Goal: Information Seeking & Learning: Learn about a topic

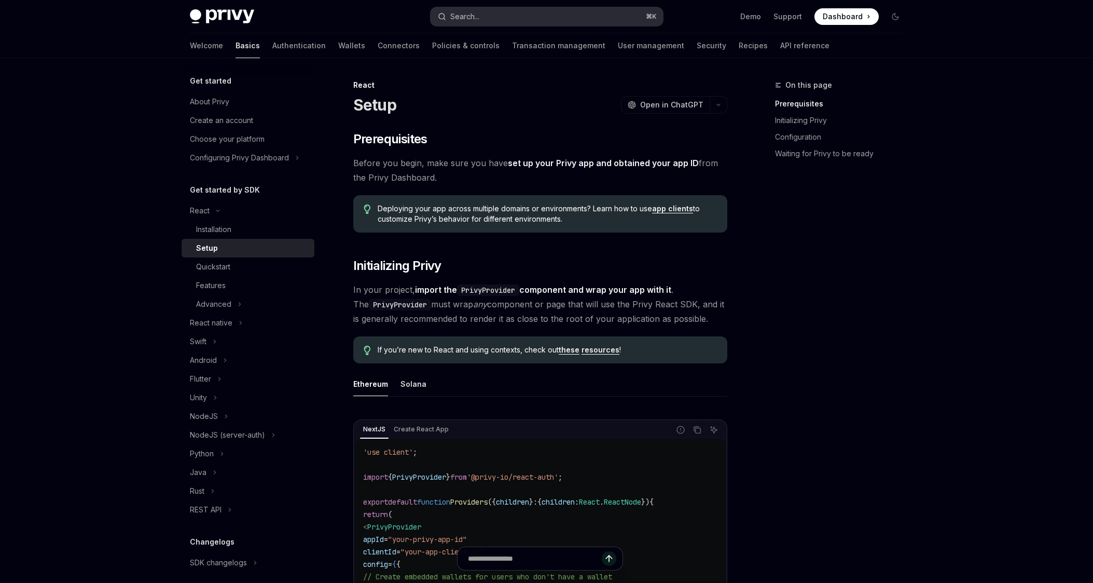
click at [533, 19] on button "Search... ⌘ K" at bounding box center [547, 16] width 232 height 19
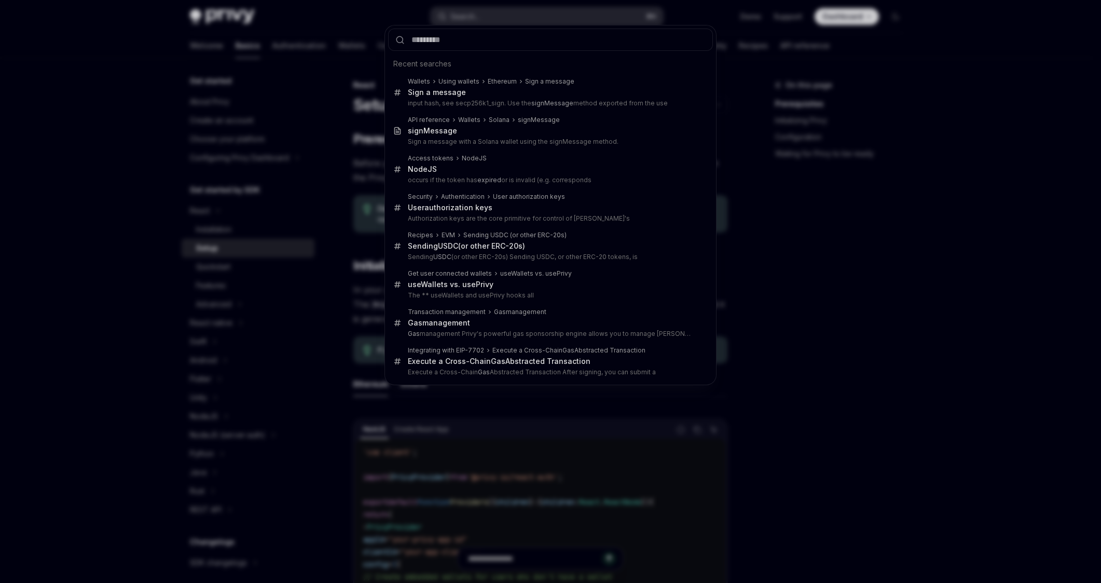
type input "********"
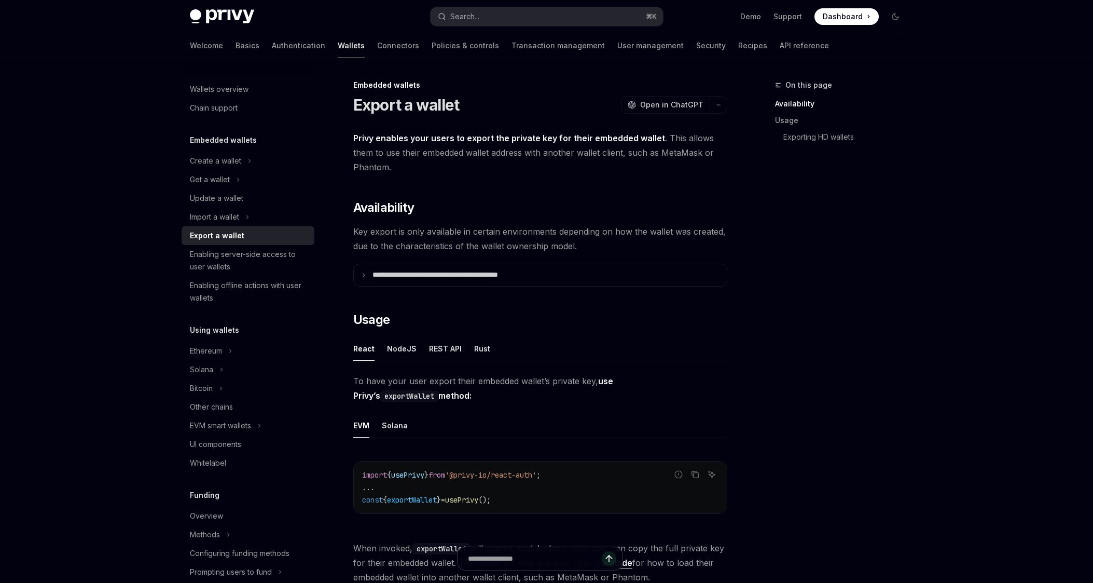
click at [213, 48] on div "Welcome Basics Authentication Wallets Connectors Policies & controls Transactio…" at bounding box center [509, 45] width 639 height 25
click at [236, 47] on link "Basics" at bounding box center [248, 45] width 24 height 25
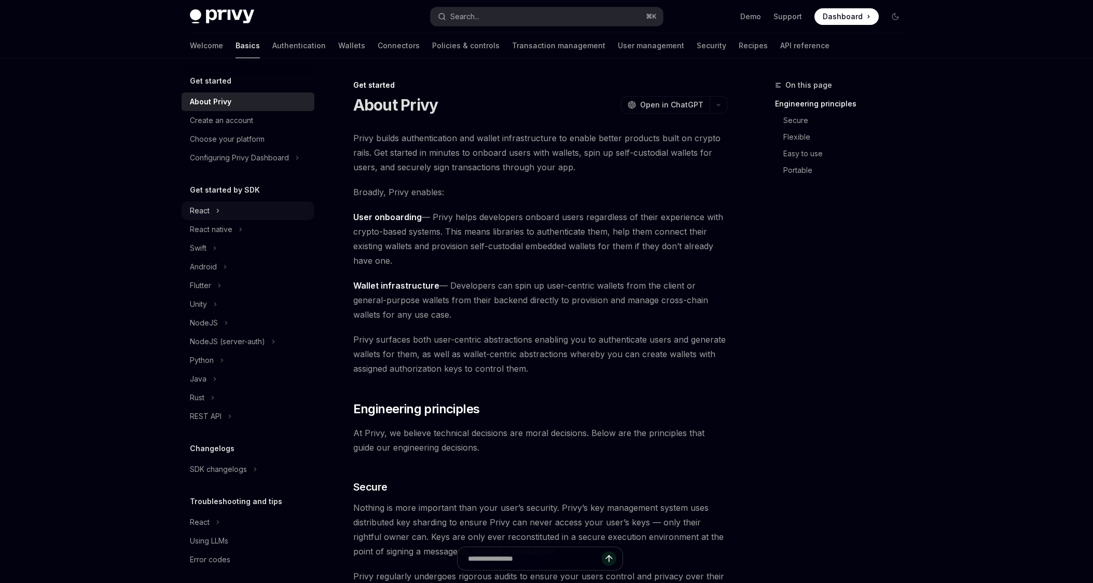
click at [231, 211] on button "React" at bounding box center [248, 210] width 133 height 19
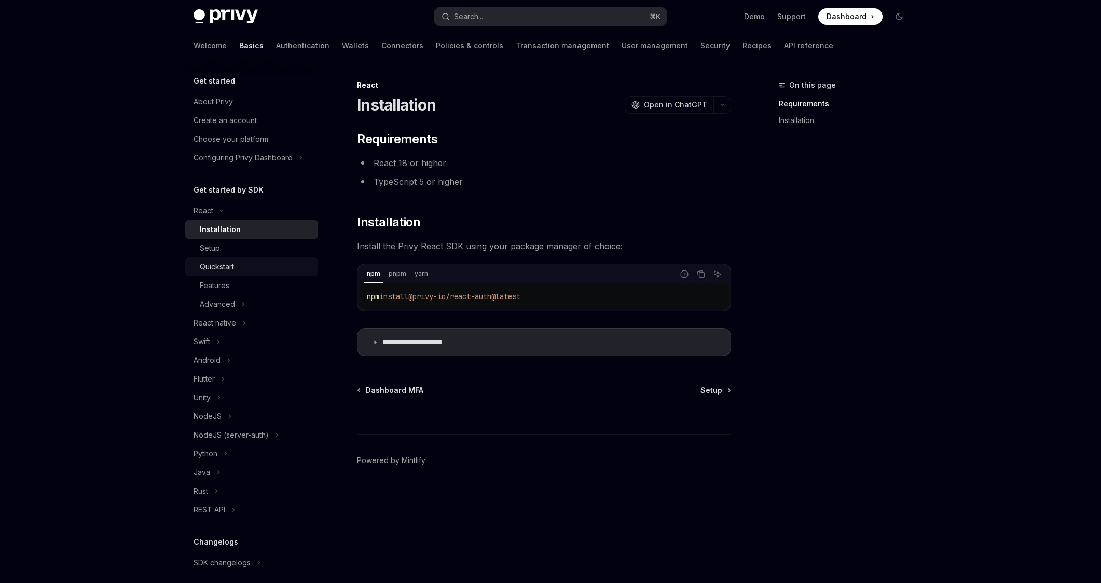
click at [244, 269] on div "Quickstart" at bounding box center [256, 266] width 112 height 12
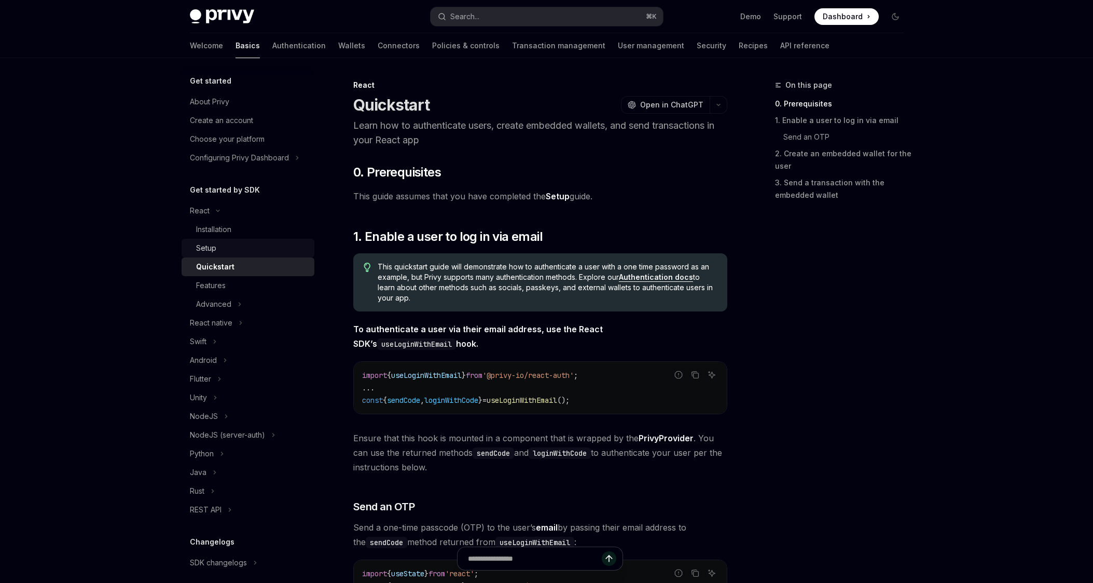
click at [230, 248] on div "Setup" at bounding box center [252, 248] width 112 height 12
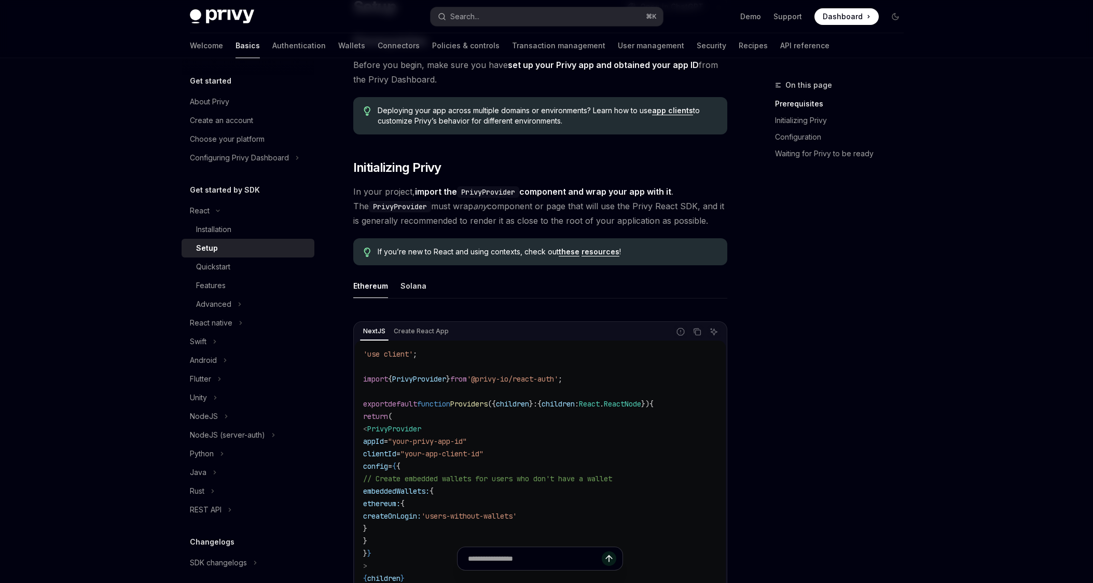
scroll to position [899, 0]
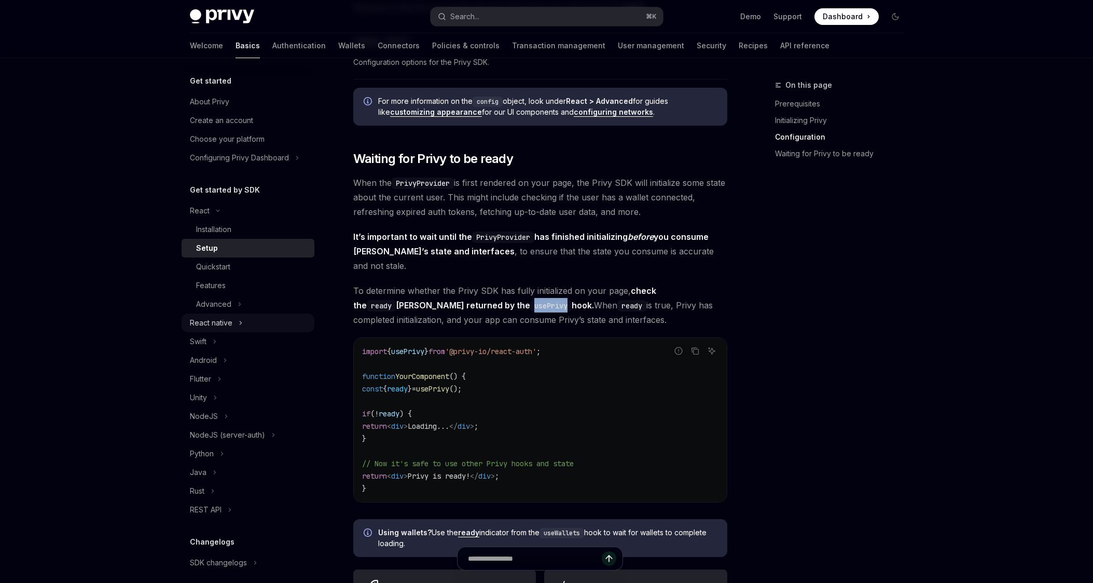
click at [232, 326] on button "React native" at bounding box center [248, 322] width 133 height 19
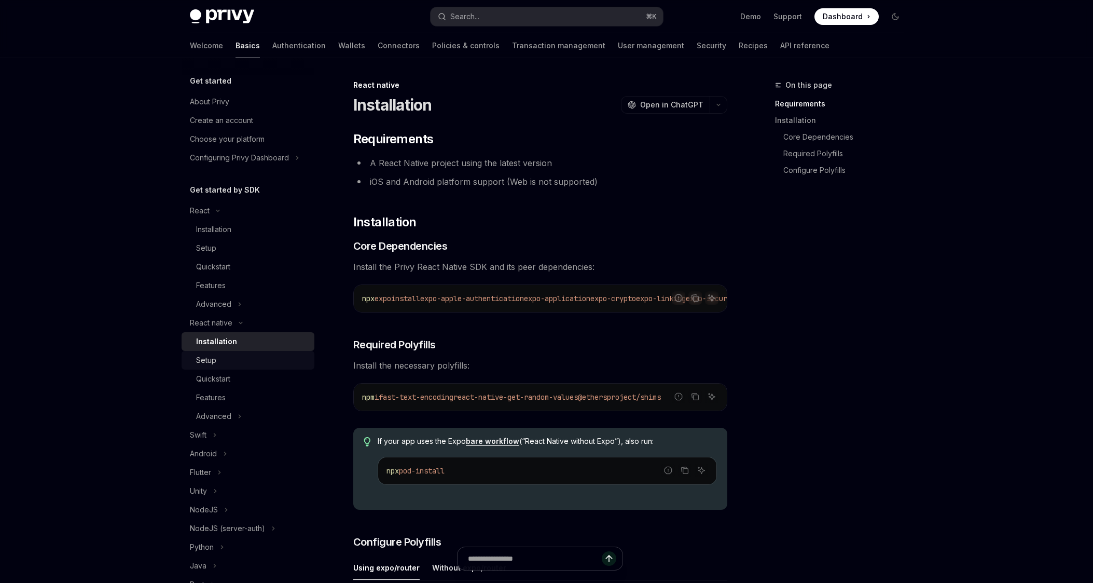
click at [228, 361] on div "Setup" at bounding box center [252, 360] width 112 height 12
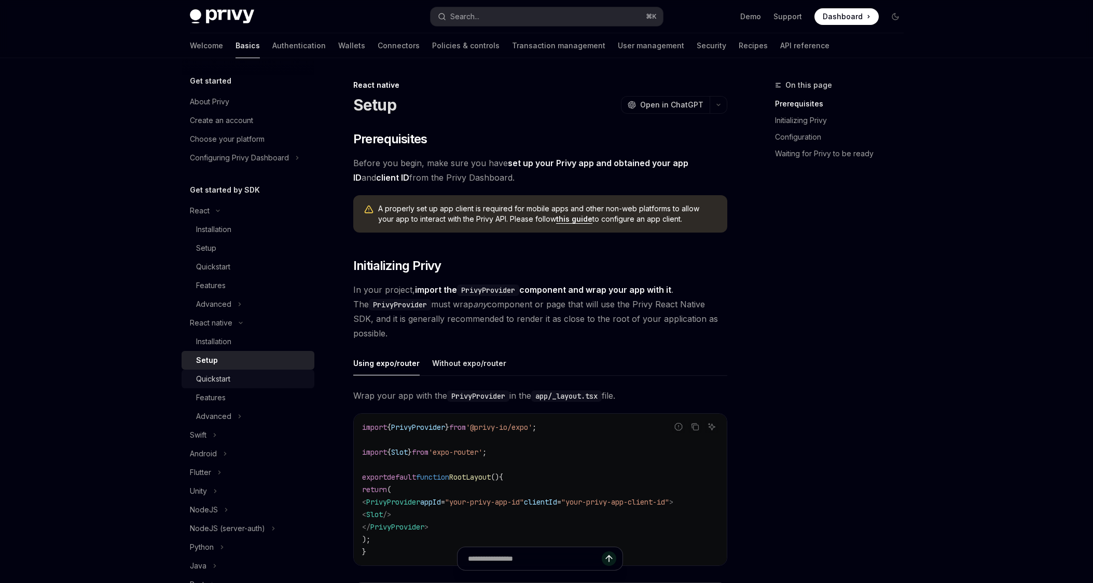
click at [236, 377] on div "Quickstart" at bounding box center [252, 378] width 112 height 12
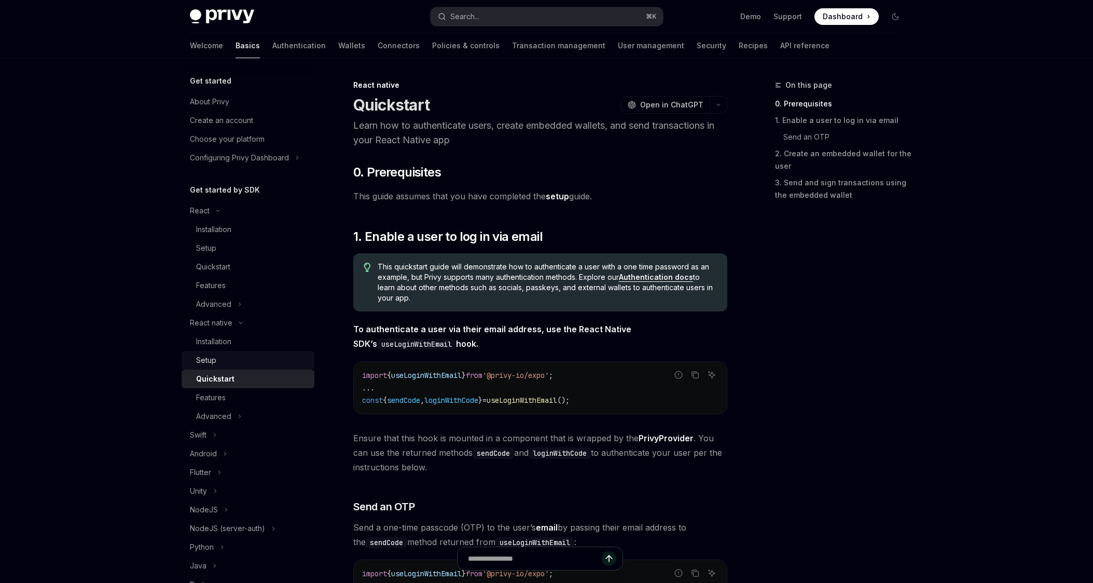
click at [234, 363] on div "Setup" at bounding box center [252, 360] width 112 height 12
type textarea "*"
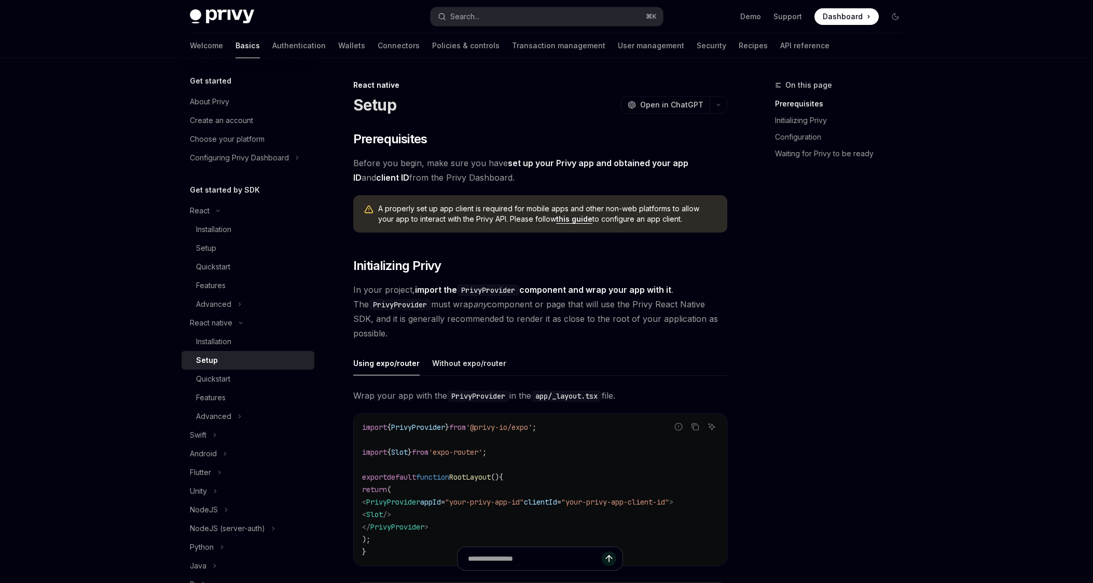
scroll to position [673, 0]
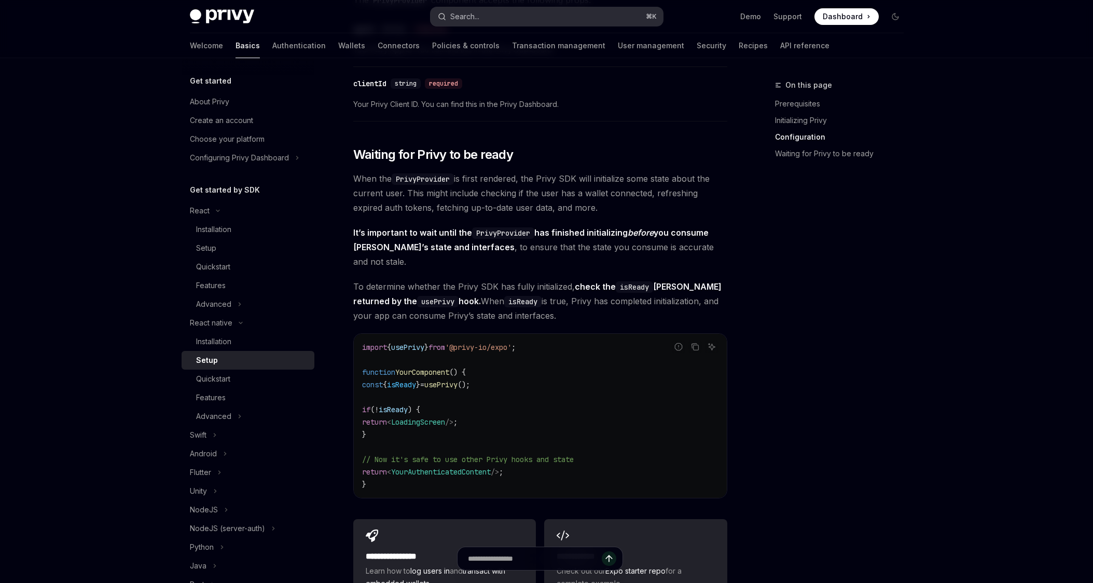
click at [488, 13] on button "Search... ⌘ K" at bounding box center [547, 16] width 232 height 19
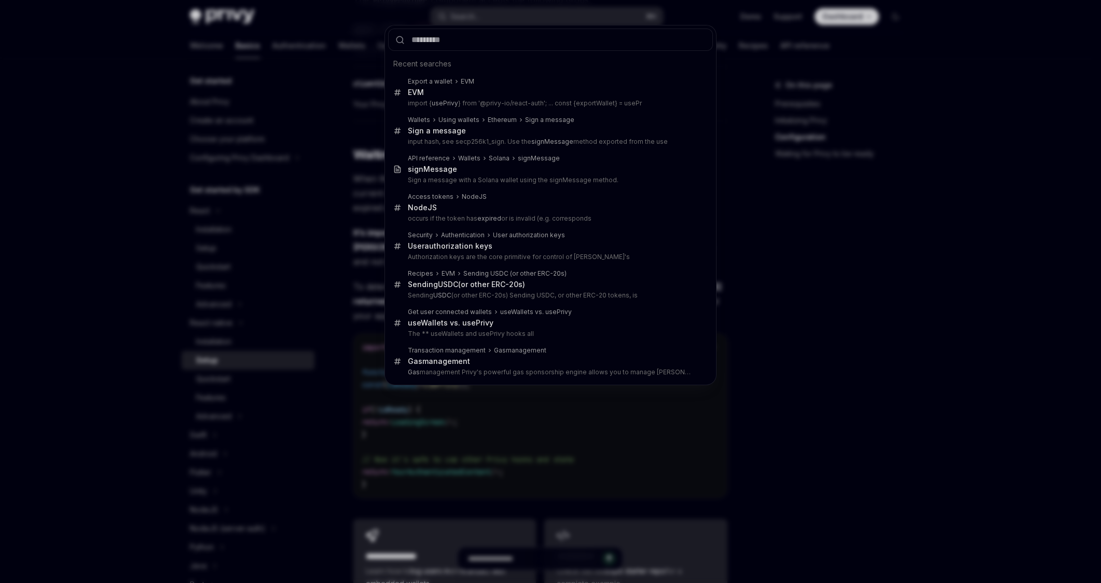
type input "*******"
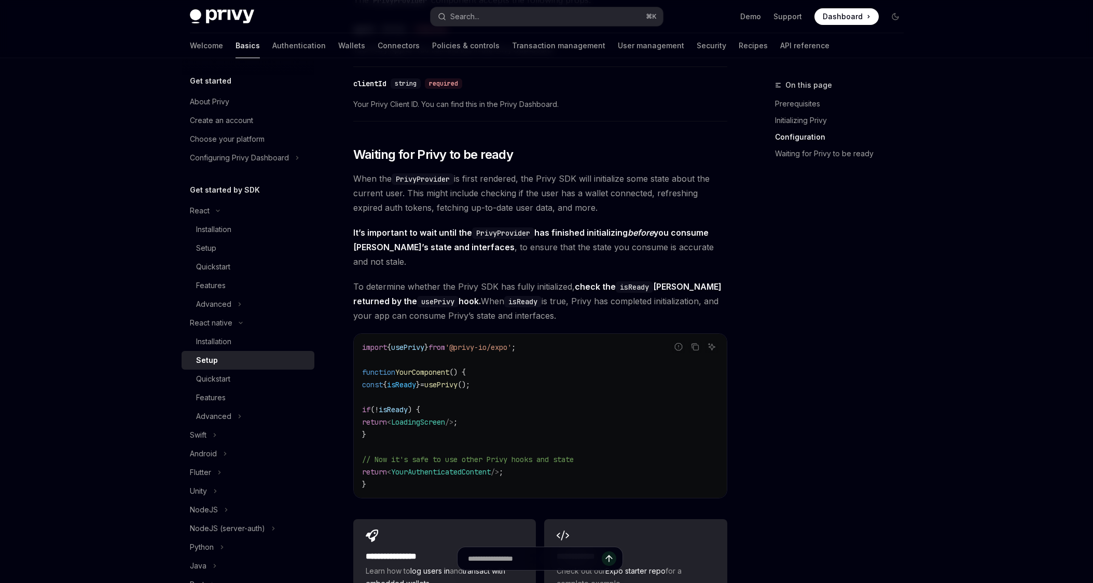
type textarea "*"
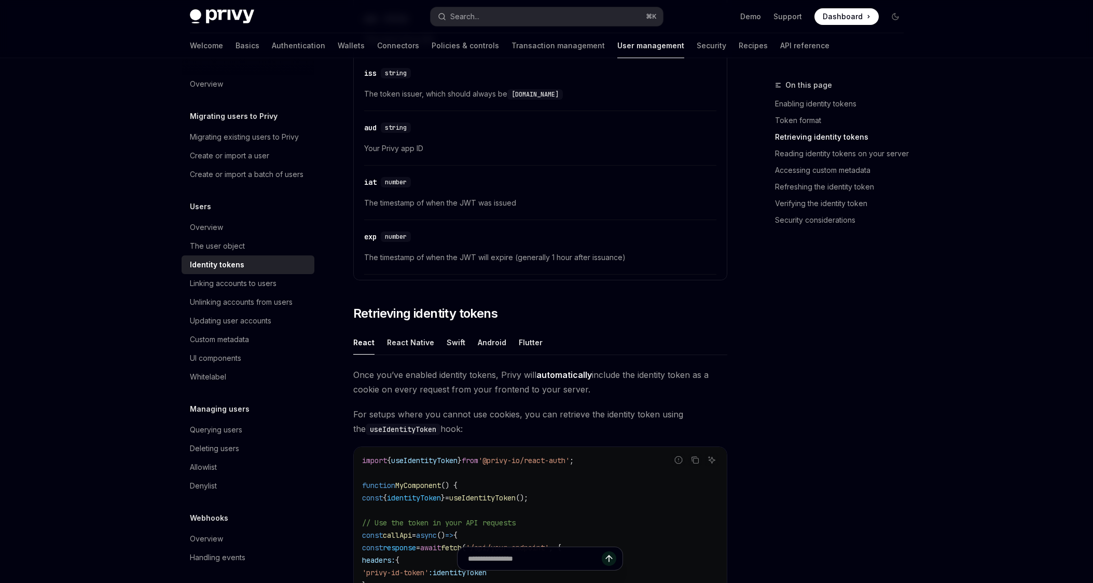
scroll to position [935, 0]
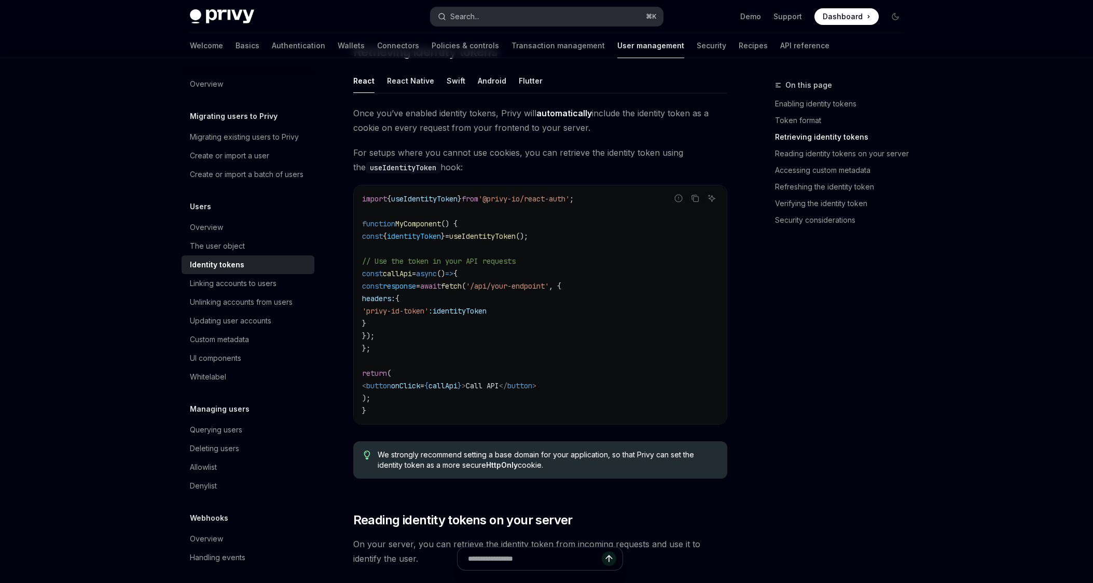
click at [487, 10] on button "Search... ⌘ K" at bounding box center [547, 16] width 232 height 19
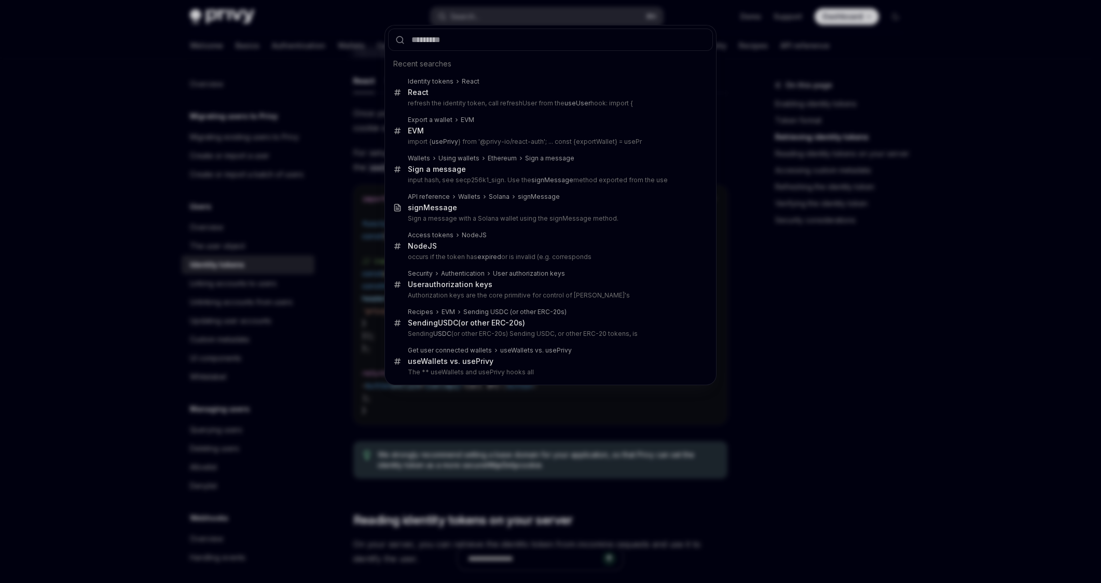
type input "*******"
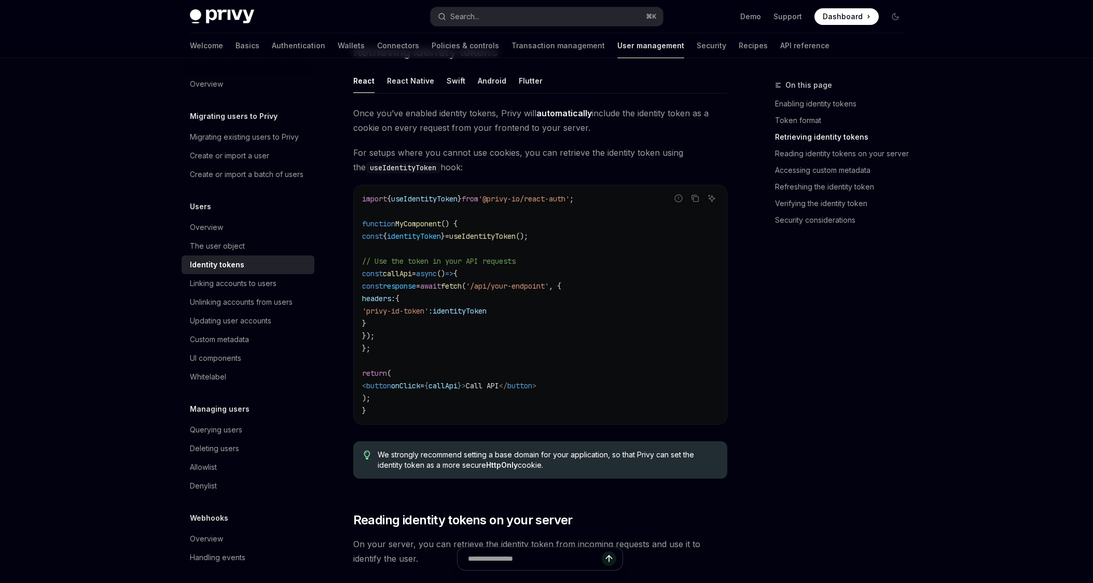
click at [525, 114] on span "Once you’ve enabled identity tokens, Privy will automatically include the ident…" at bounding box center [540, 120] width 374 height 29
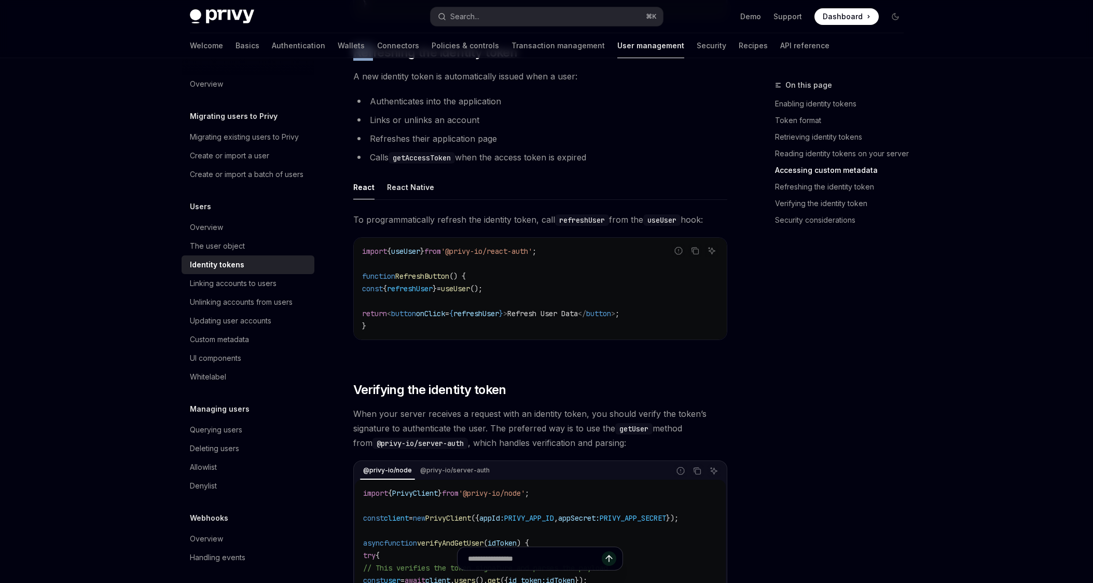
scroll to position [2497, 0]
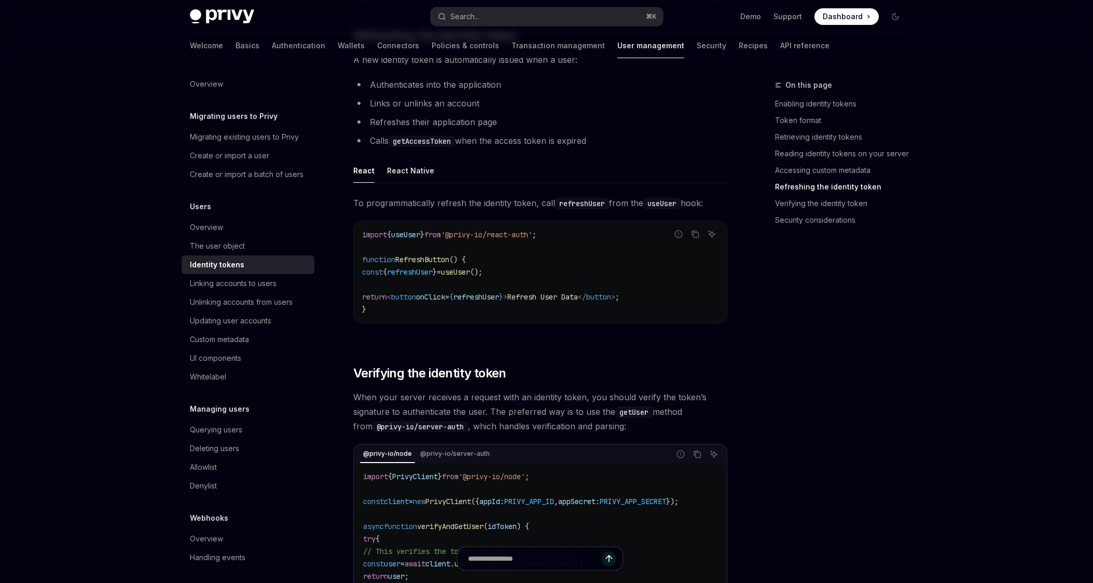
click at [801, 344] on div "On this page Enabling identity tokens Token format Retrieving identity tokens R…" at bounding box center [833, 331] width 158 height 504
click at [405, 183] on div "React Native" at bounding box center [410, 170] width 47 height 24
type textarea "*"
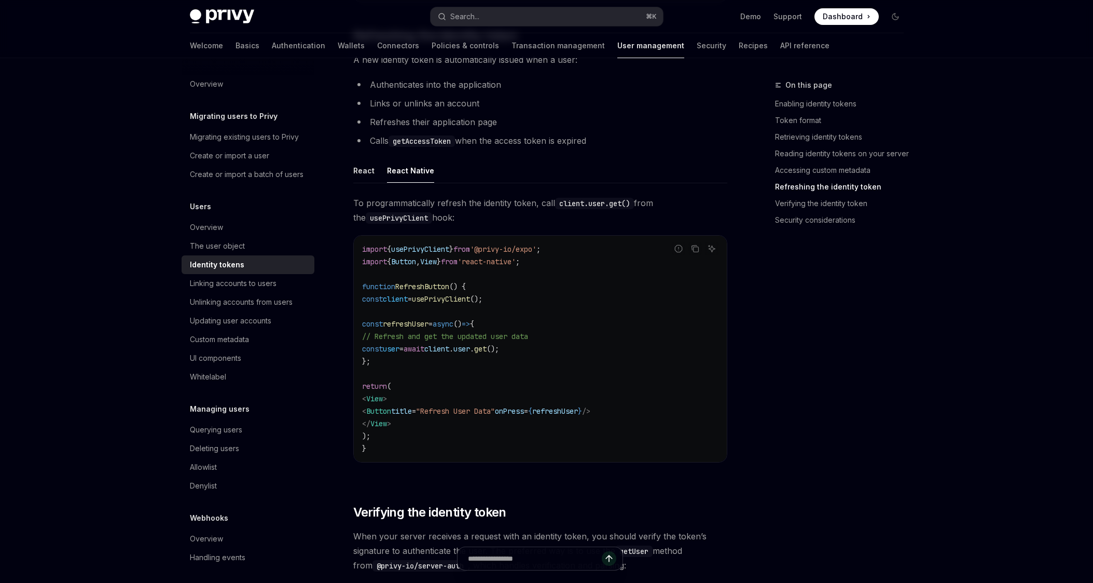
click at [436, 254] on span "usePrivyClient" at bounding box center [420, 248] width 58 height 9
copy span "usePrivyClient"
click at [444, 254] on span "usePrivyClient" at bounding box center [420, 248] width 58 height 9
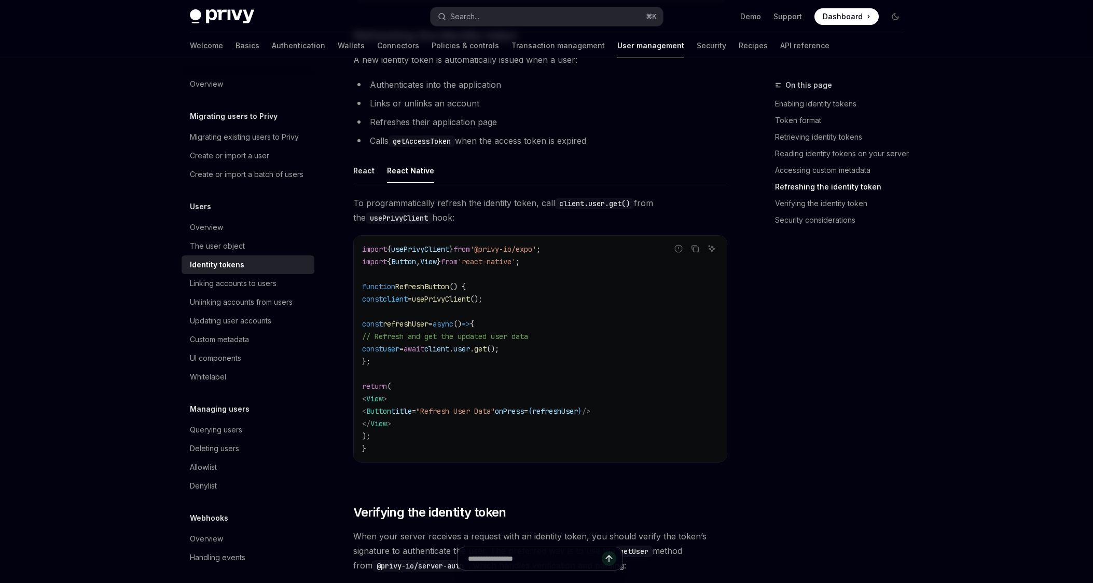
click at [507, 254] on span "'@privy-io/expo'" at bounding box center [503, 248] width 66 height 9
copy code "import { usePrivyClient } from '@privy-io/expo' ;"
click at [408, 303] on span "client" at bounding box center [395, 298] width 25 height 9
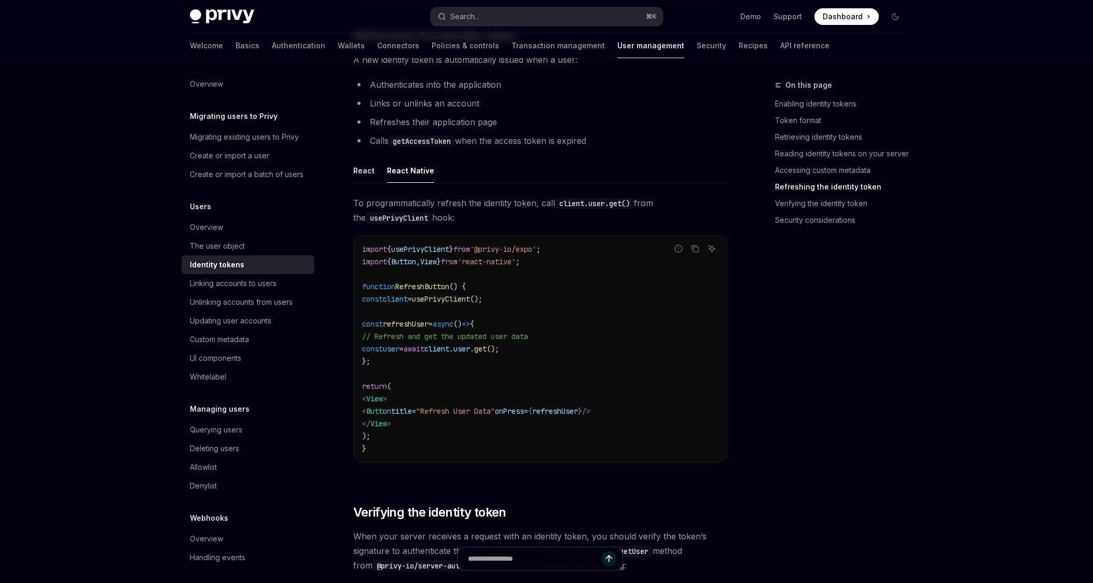
click at [408, 303] on span "client" at bounding box center [395, 298] width 25 height 9
copy span "client"
click at [452, 341] on span "// Refresh and get the updated user data" at bounding box center [445, 336] width 166 height 9
drag, startPoint x: 542, startPoint y: 365, endPoint x: 379, endPoint y: 361, distance: 163.0
click at [379, 361] on code "import { usePrivyClient } from '@privy-io/expo' ; import { Button , View } from…" at bounding box center [540, 349] width 356 height 212
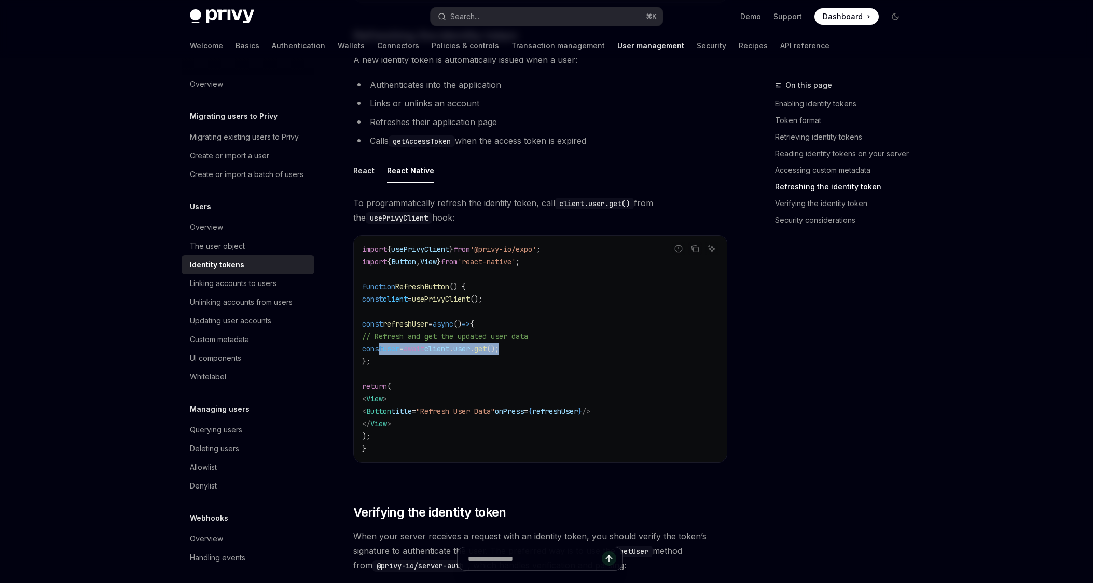
copy span "const user = await client . user . get ();"
click at [447, 6] on div "Privy Docs home page Search... ⌘ K Demo Support Dashboard Dashboard Search..." at bounding box center [547, 16] width 714 height 33
click at [461, 15] on div "Search..." at bounding box center [464, 16] width 29 height 12
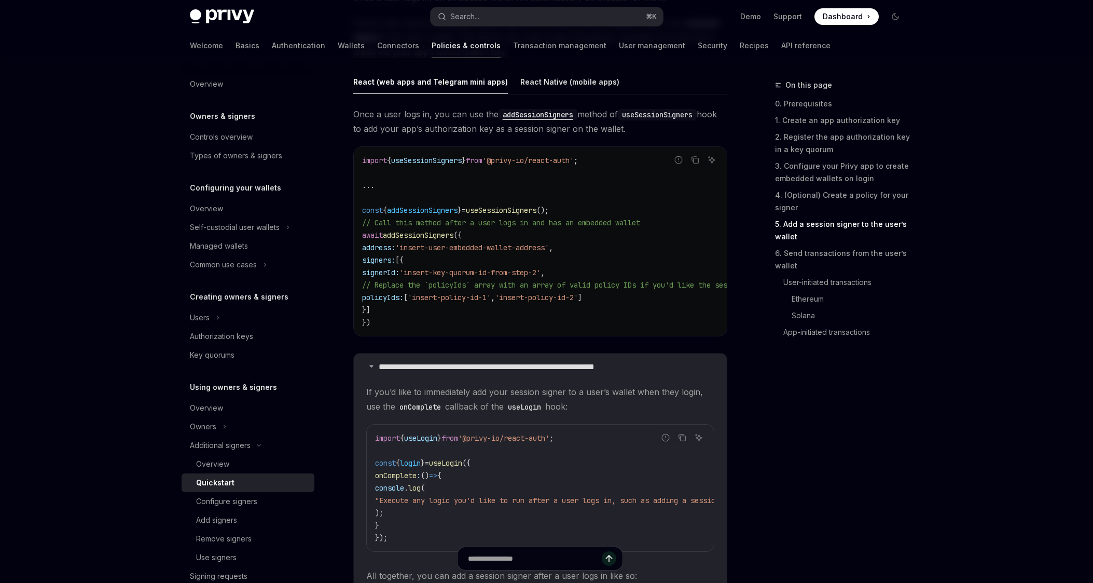
scroll to position [1694, 0]
click at [545, 79] on div "React Native (mobile apps)" at bounding box center [569, 84] width 99 height 24
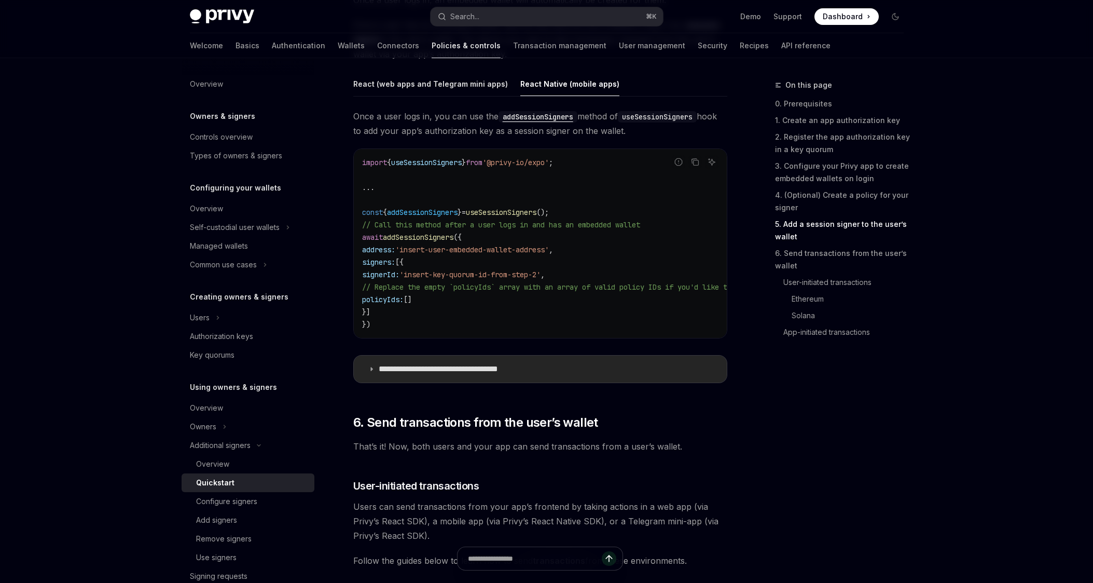
click at [459, 374] on p "**********" at bounding box center [451, 369] width 145 height 10
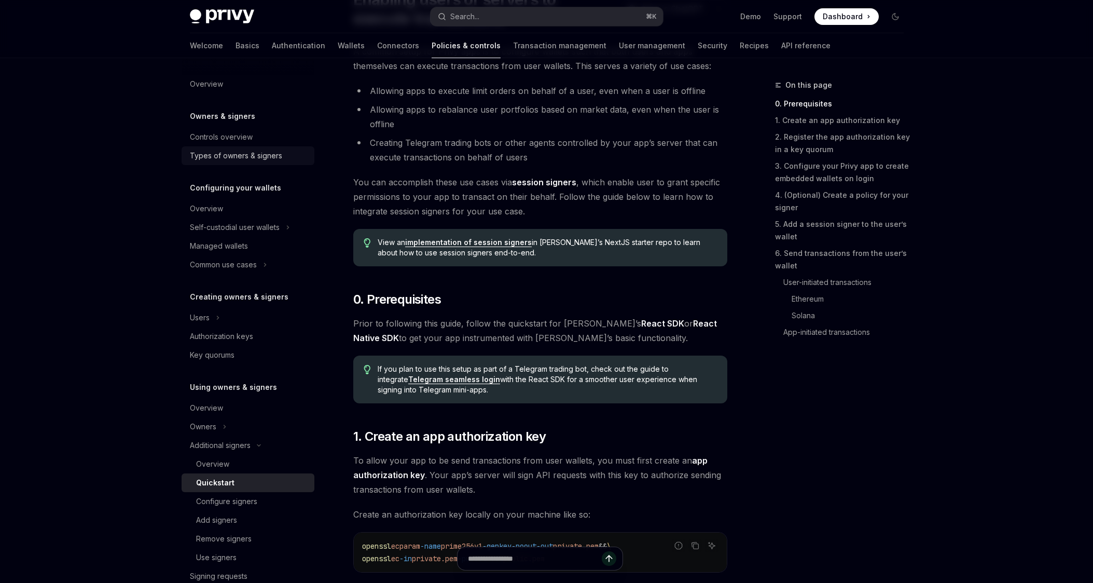
scroll to position [48, 0]
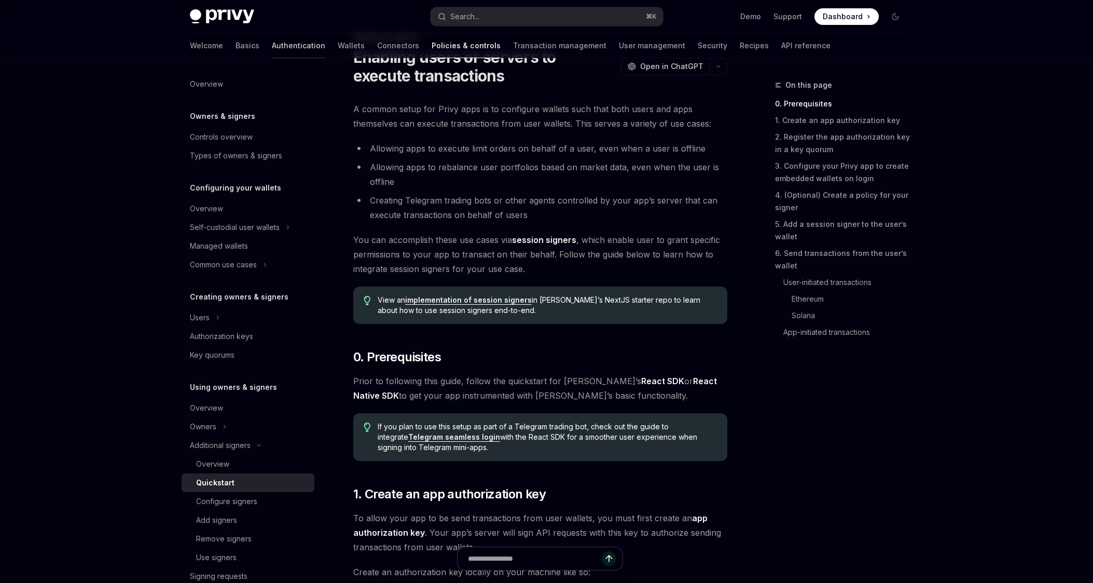
click at [272, 51] on link "Authentication" at bounding box center [298, 45] width 53 height 25
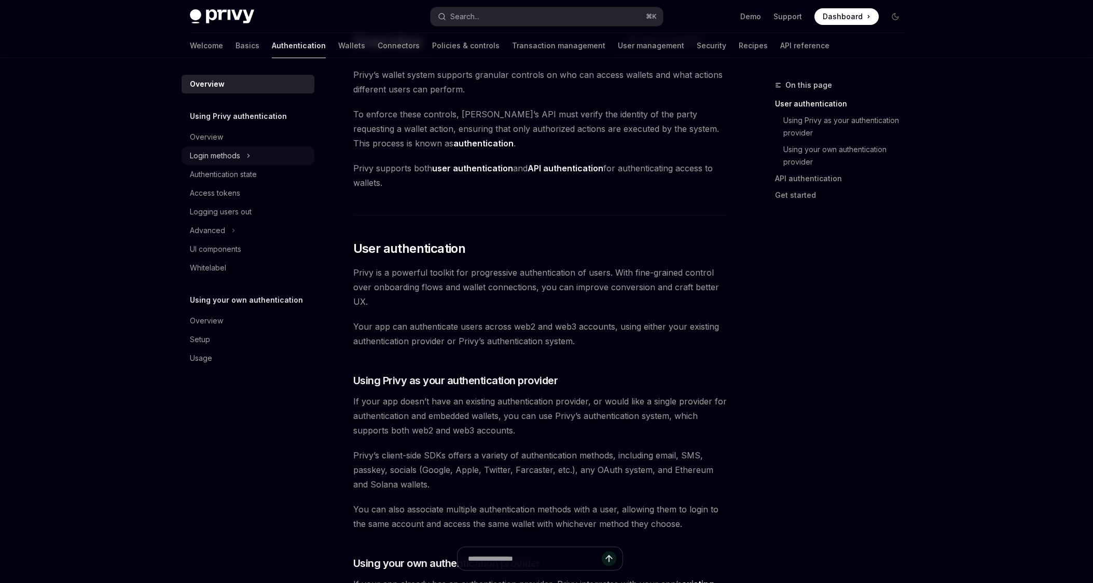
click at [240, 155] on div "Login methods" at bounding box center [215, 155] width 50 height 12
type textarea "*"
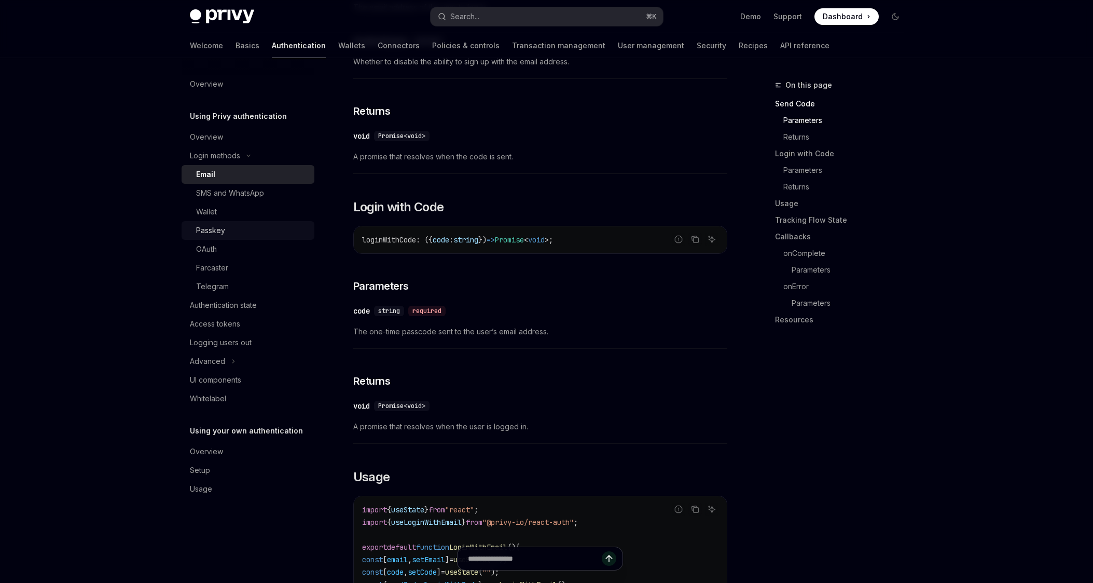
scroll to position [510, 0]
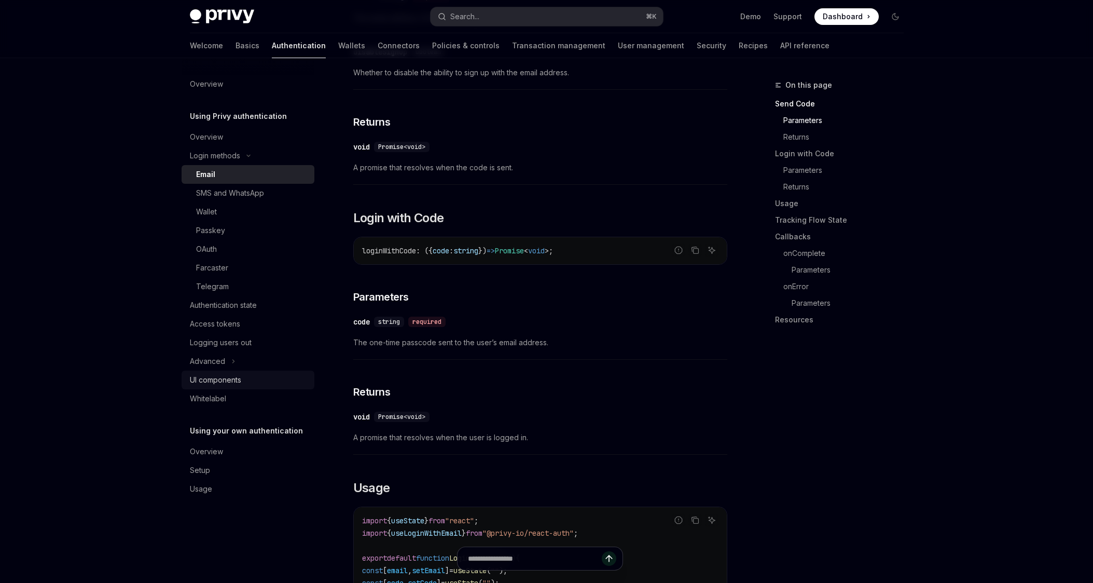
click at [233, 374] on div "UI components" at bounding box center [215, 380] width 51 height 12
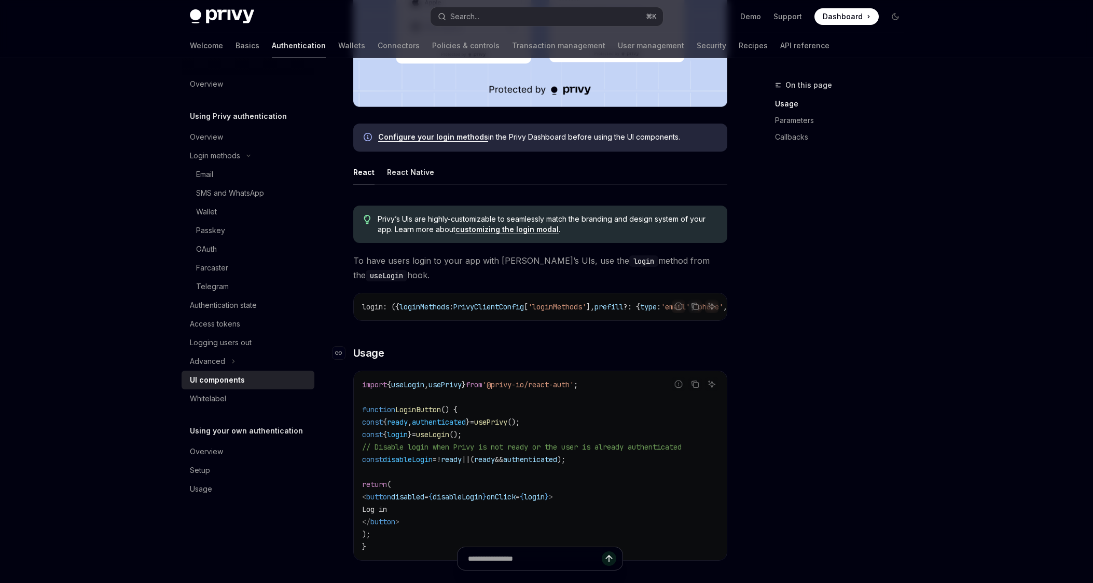
scroll to position [426, 0]
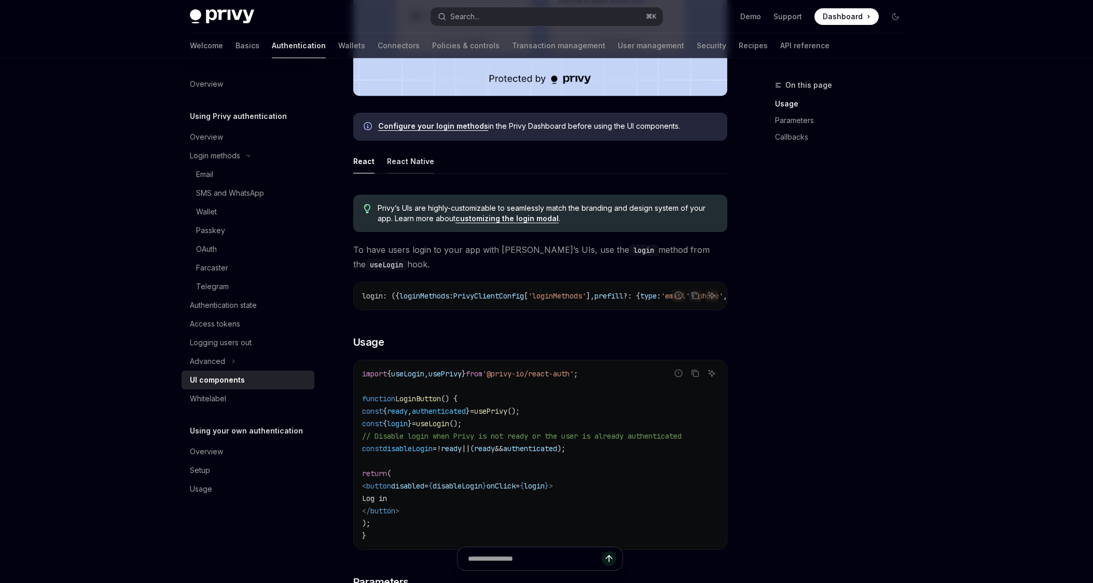
click at [401, 158] on div "React Native" at bounding box center [410, 161] width 47 height 24
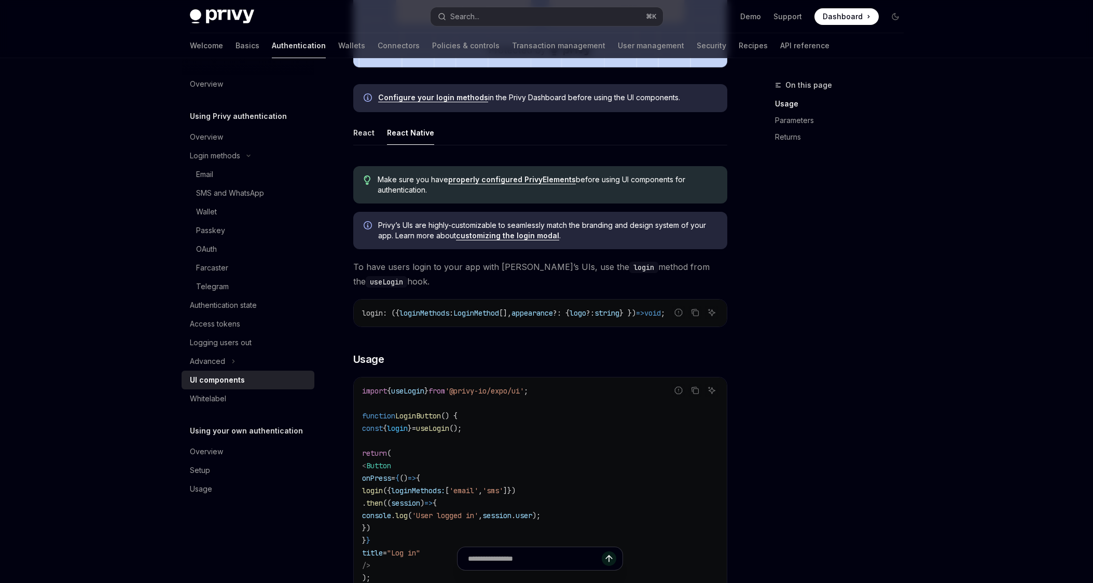
scroll to position [509, 0]
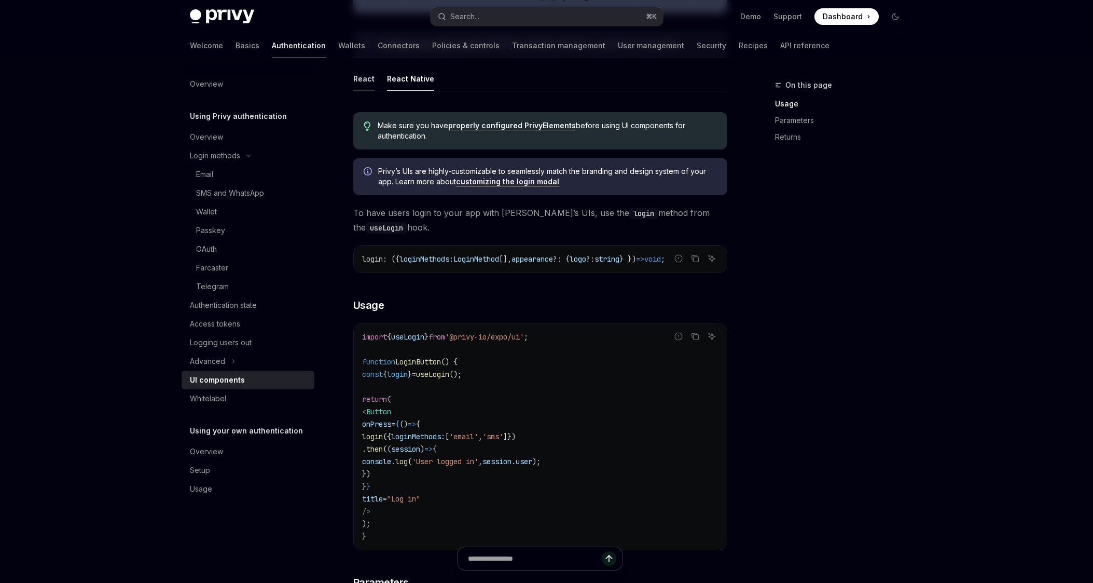
click at [363, 79] on div "React" at bounding box center [363, 78] width 21 height 24
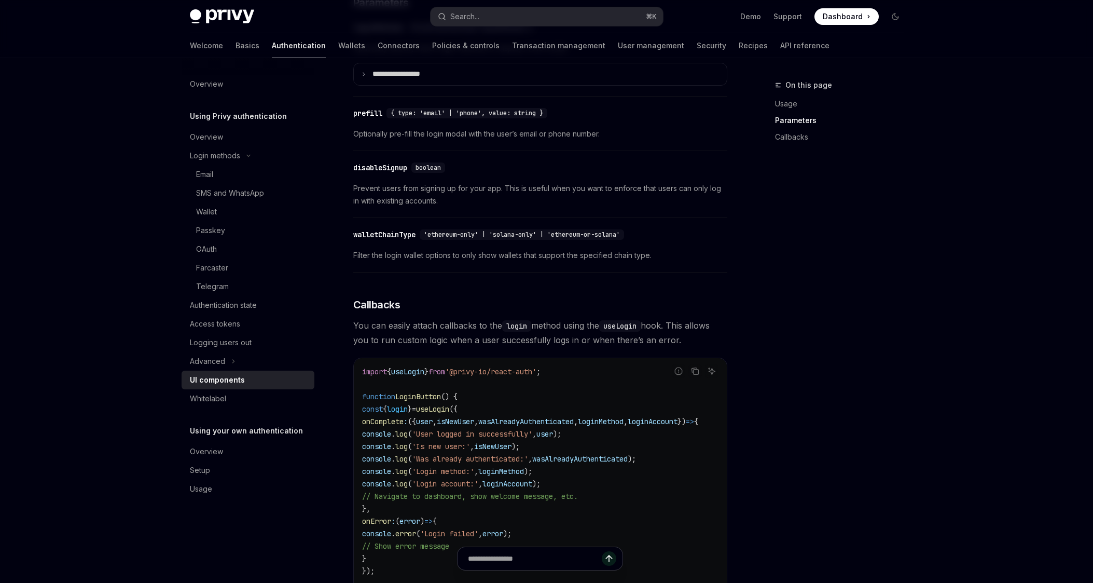
scroll to position [1194, 0]
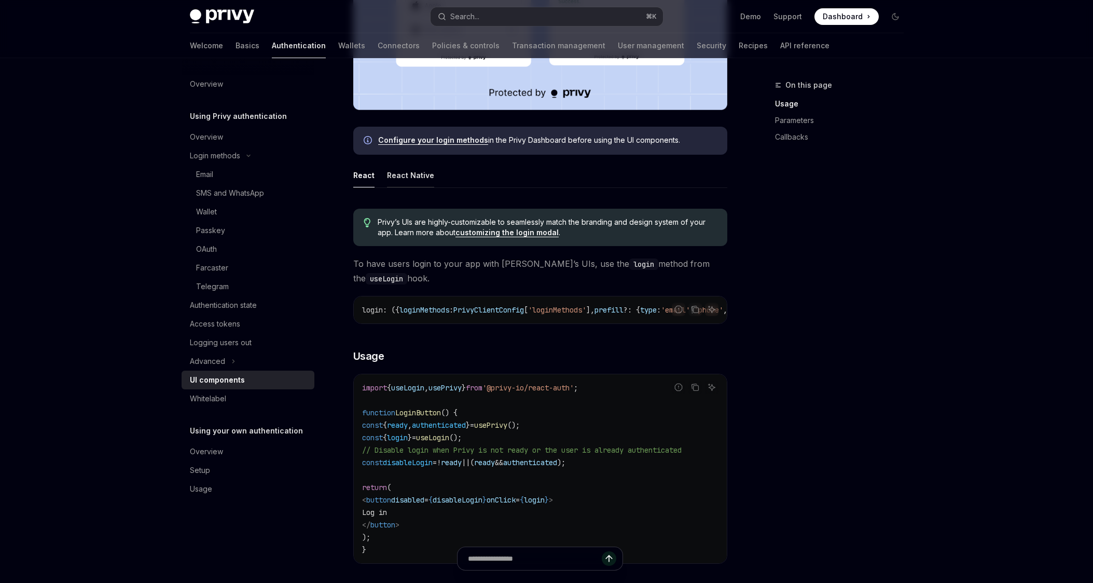
click at [411, 173] on div "React Native" at bounding box center [410, 175] width 47 height 24
type textarea "*"
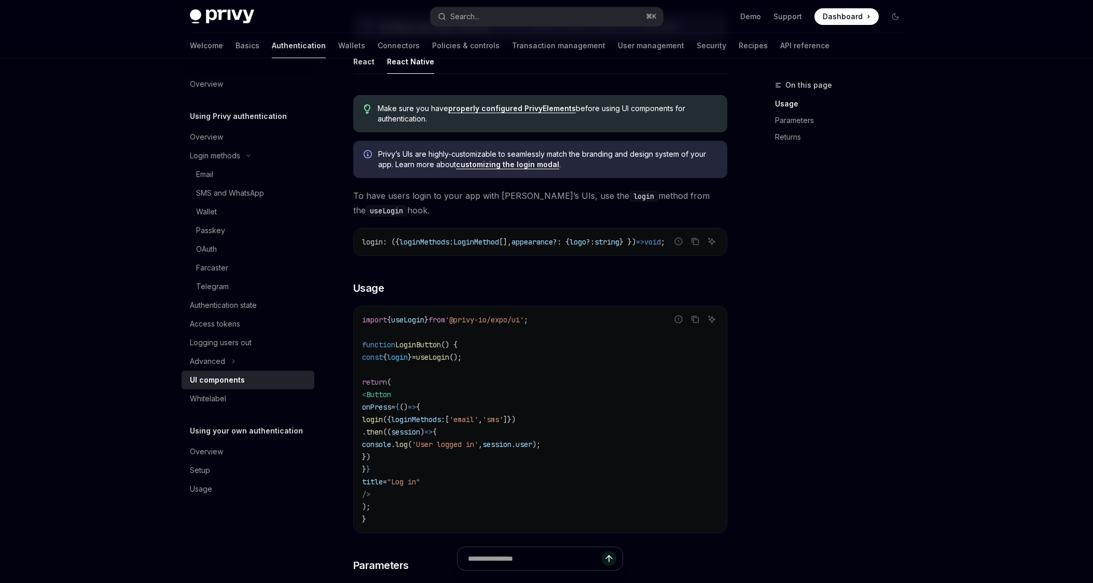
scroll to position [530, 0]
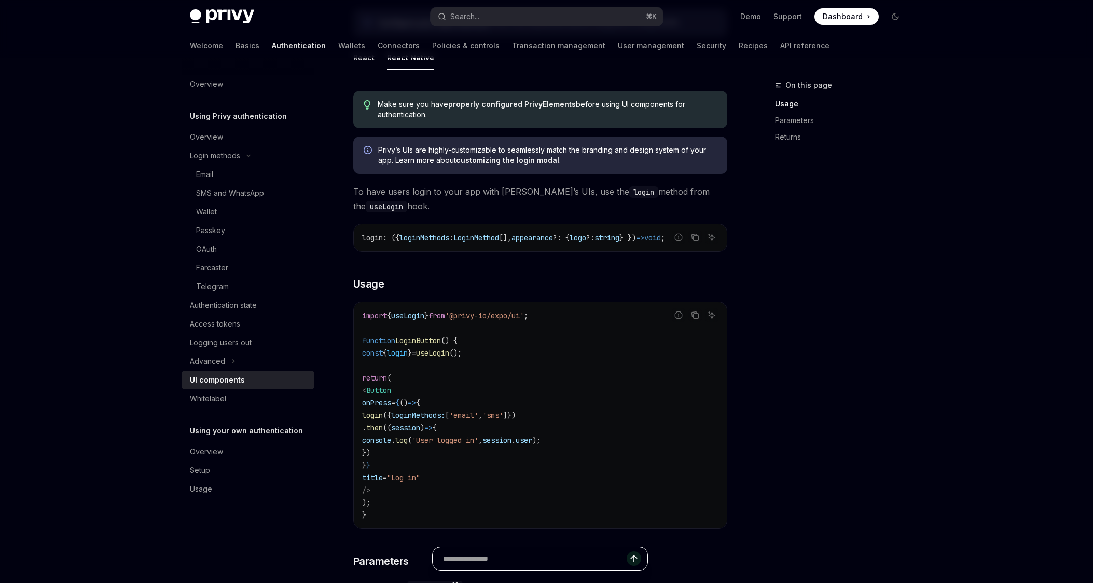
click at [548, 560] on input "Ask a question..." at bounding box center [535, 558] width 184 height 23
type input "**********"
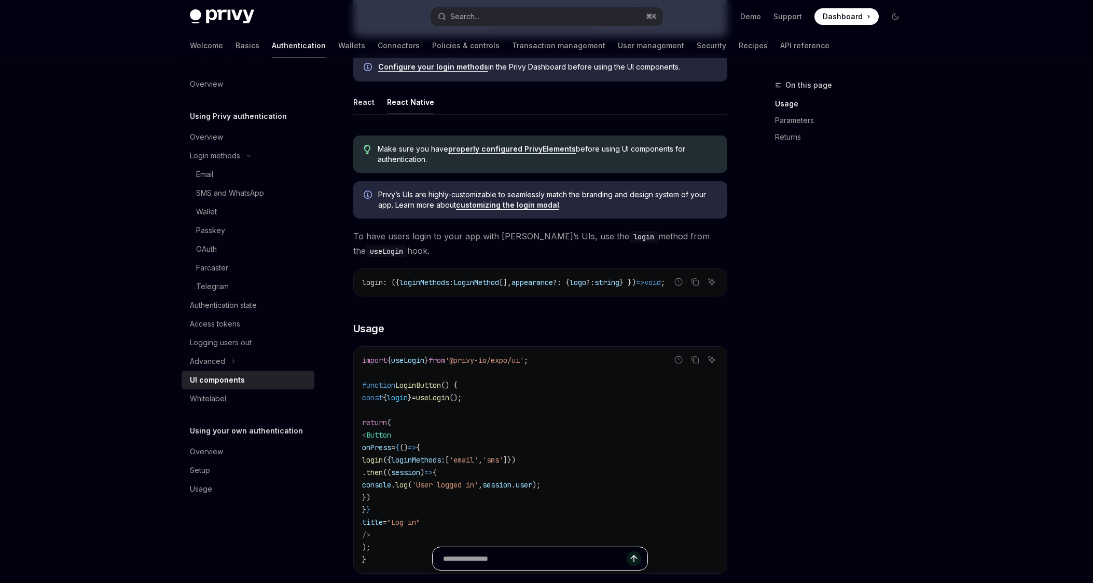
scroll to position [329, 0]
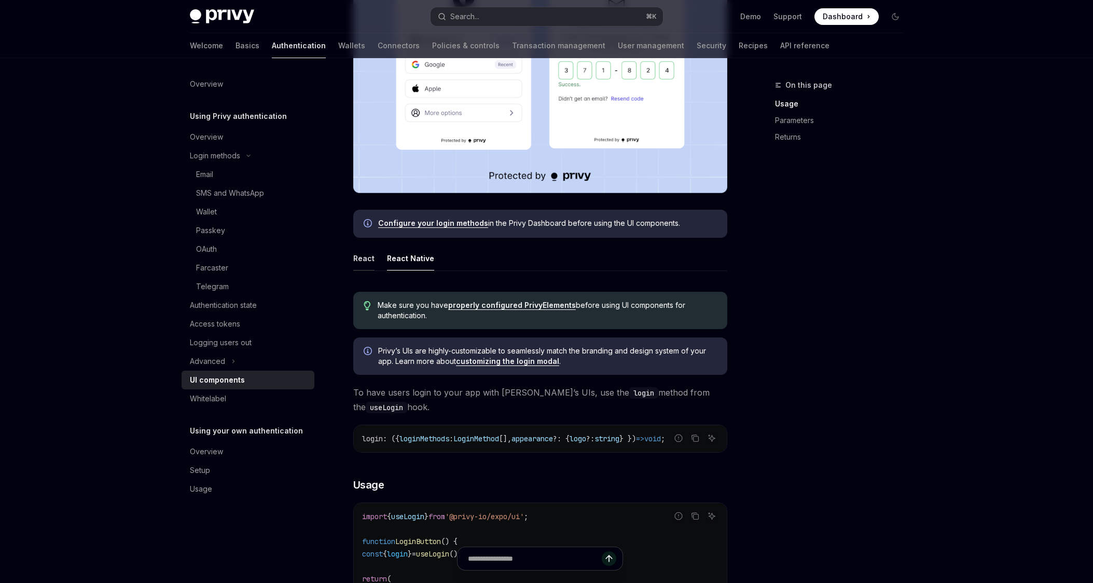
click at [364, 258] on div "React" at bounding box center [363, 258] width 21 height 24
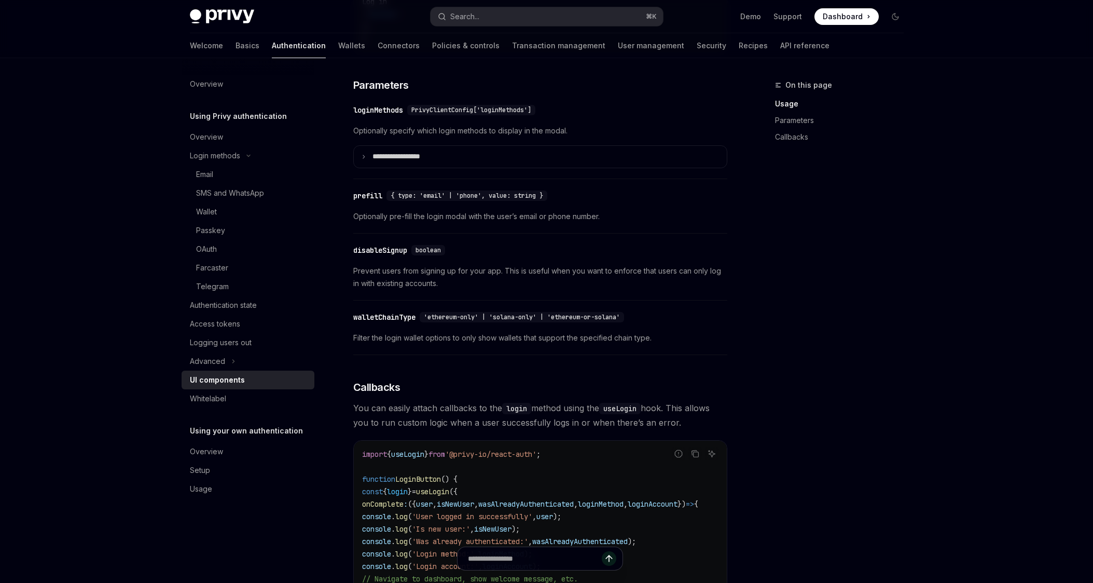
scroll to position [1071, 0]
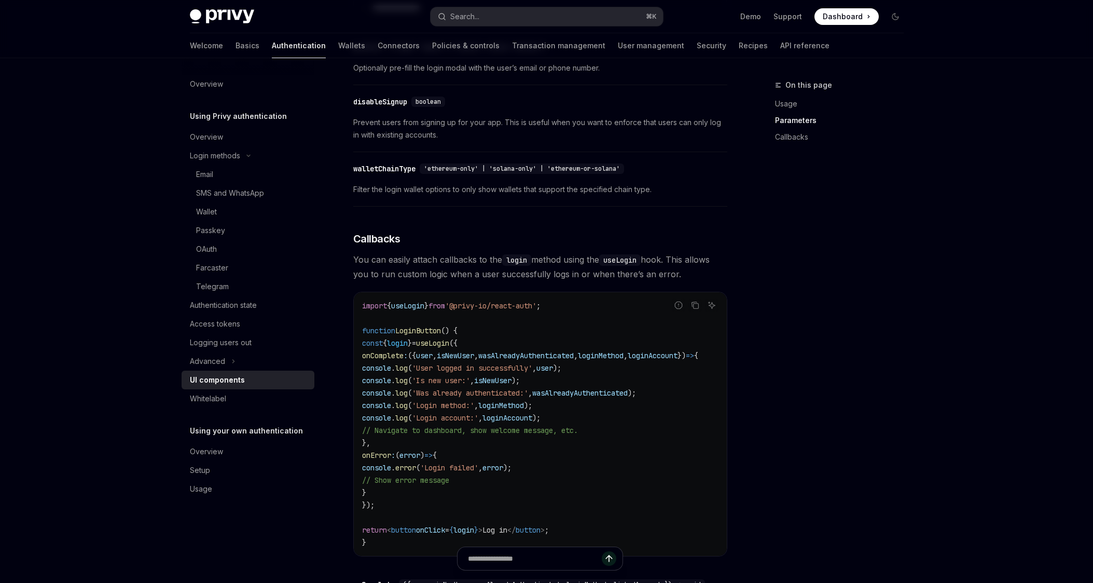
drag, startPoint x: 404, startPoint y: 503, endPoint x: 401, endPoint y: 378, distance: 125.6
click at [401, 378] on code "import { useLogin } from '@privy-io/react-auth' ; function LoginButton () { con…" at bounding box center [542, 423] width 361 height 249
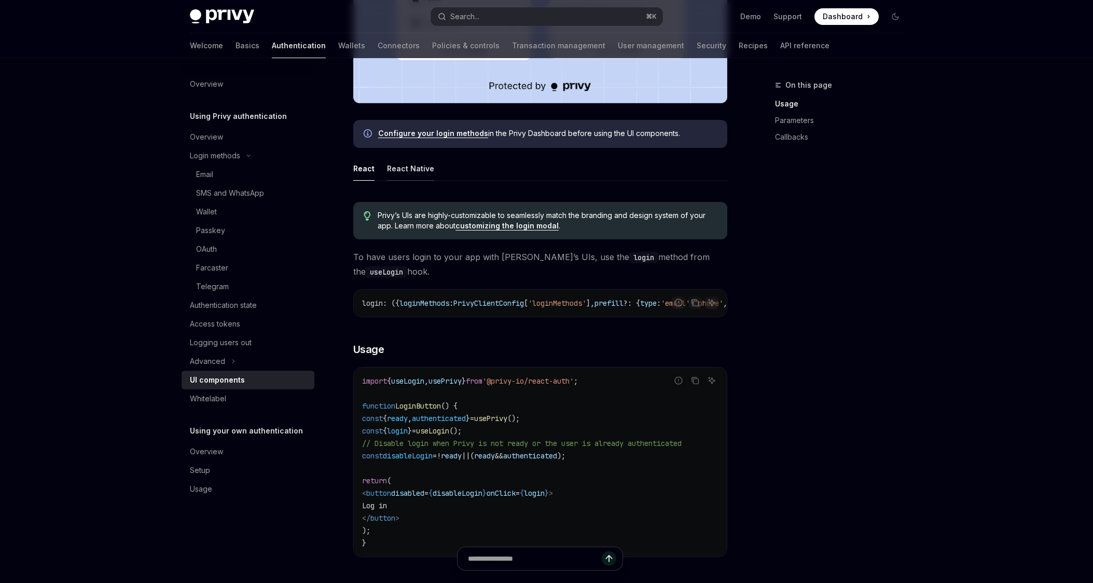
click at [415, 172] on div "React Native" at bounding box center [410, 168] width 47 height 24
type textarea "*"
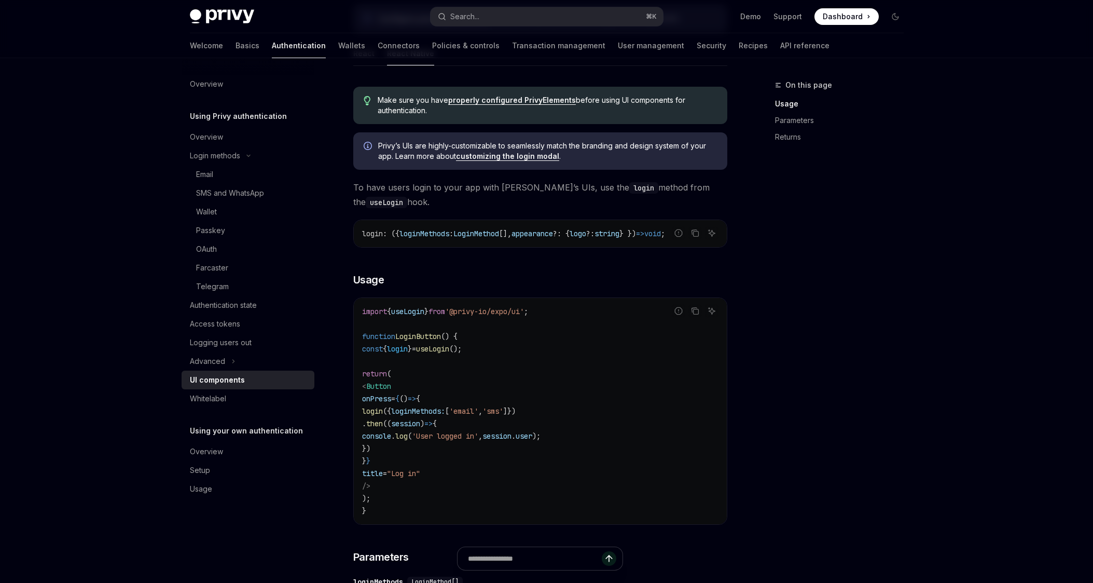
scroll to position [565, 0]
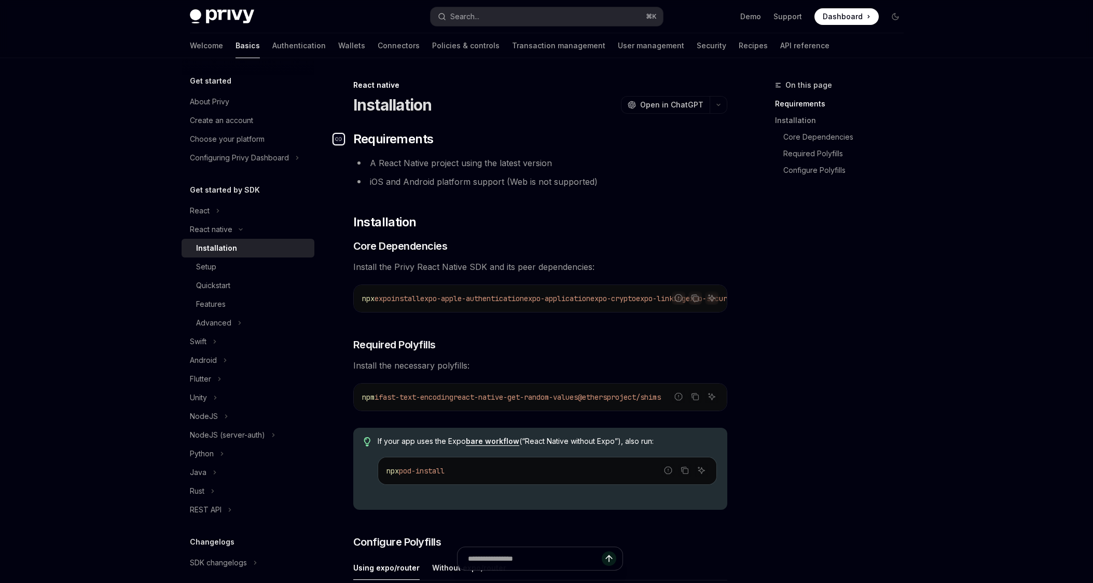
click at [335, 137] on icon "Navigate to header" at bounding box center [338, 139] width 7 height 6
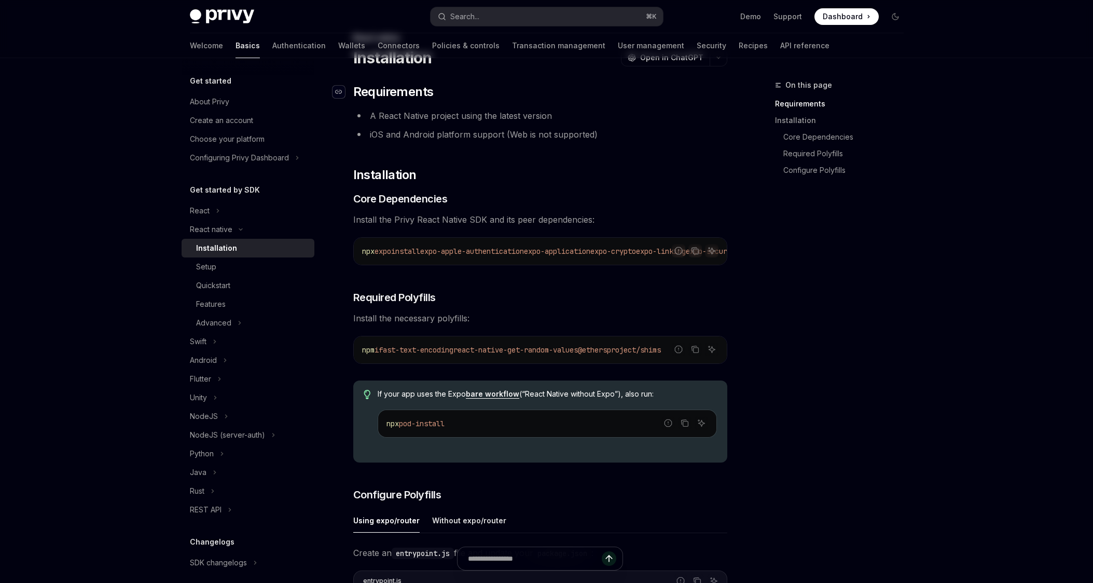
scroll to position [52, 0]
